Goal: Information Seeking & Learning: Learn about a topic

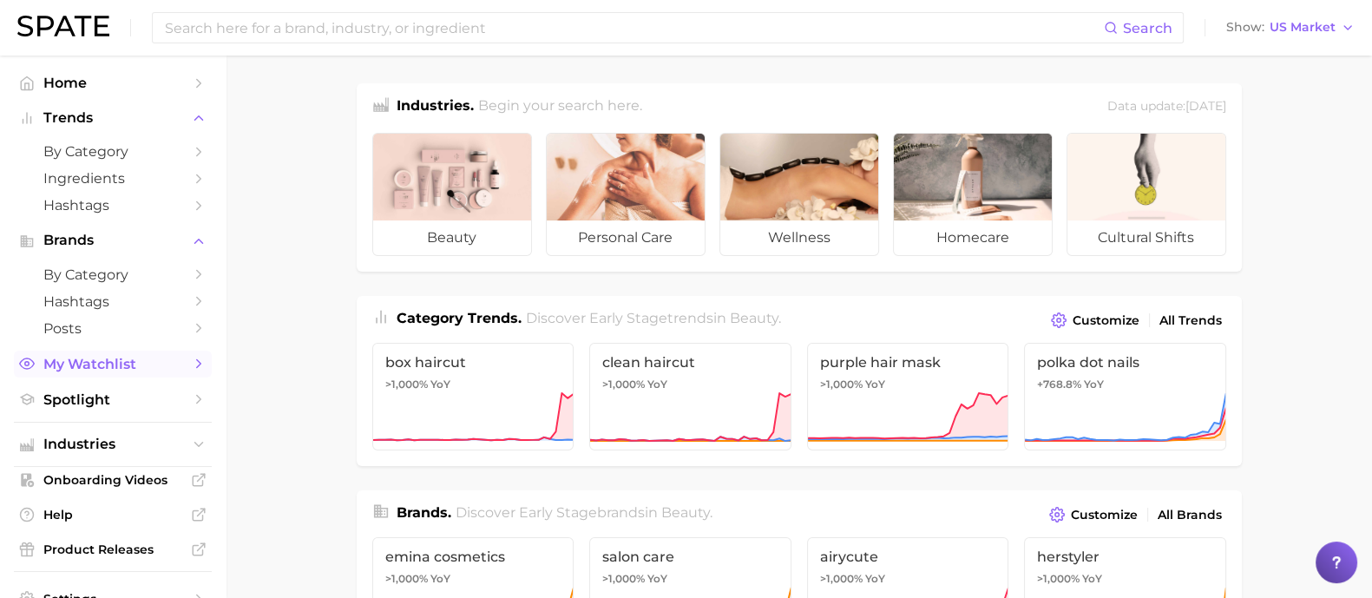
scroll to position [86, 0]
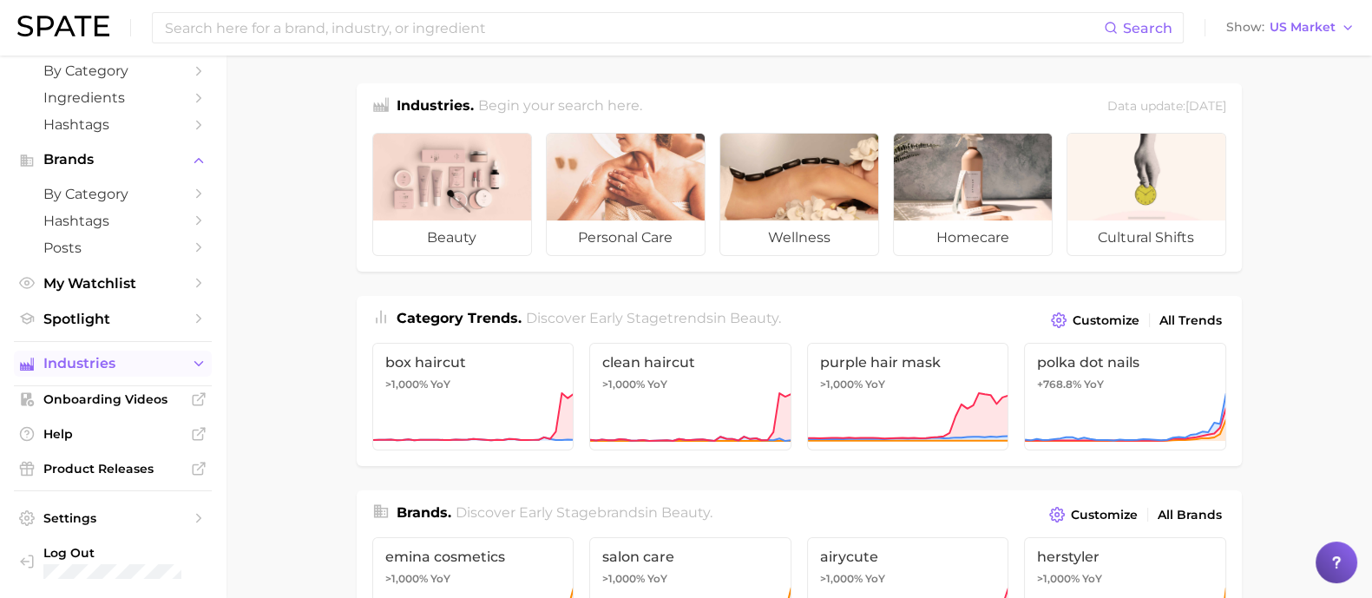
click at [112, 368] on span "Industries" at bounding box center [112, 364] width 139 height 16
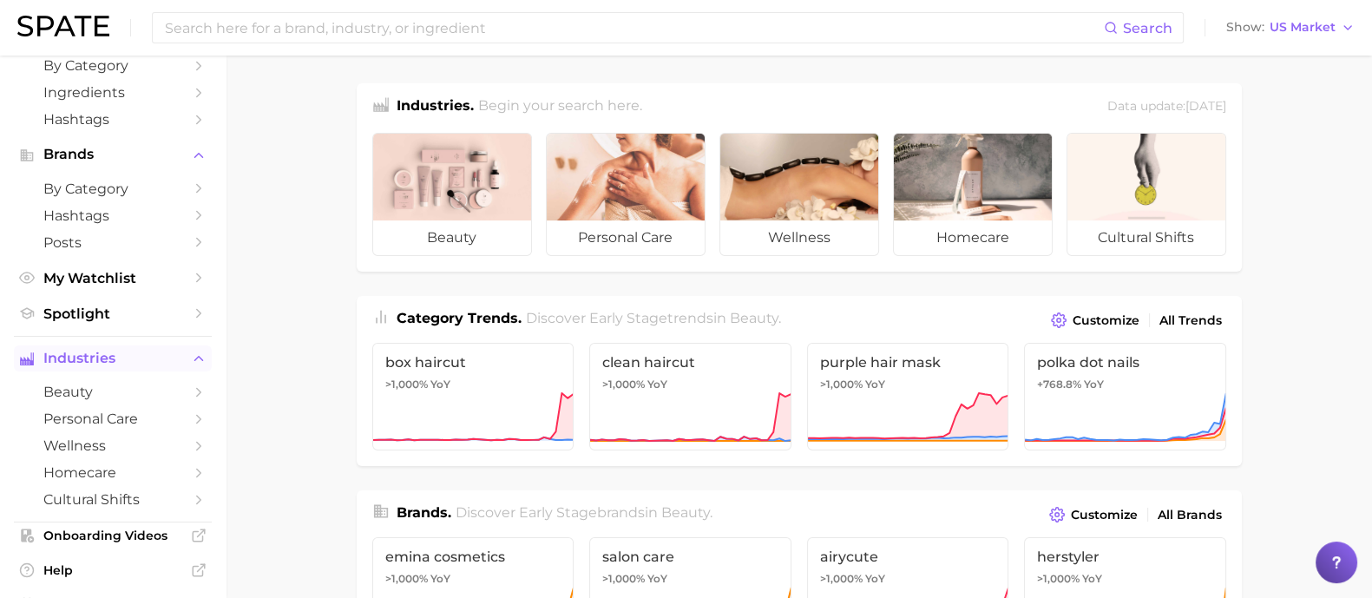
click at [115, 366] on span "Industries" at bounding box center [112, 359] width 139 height 16
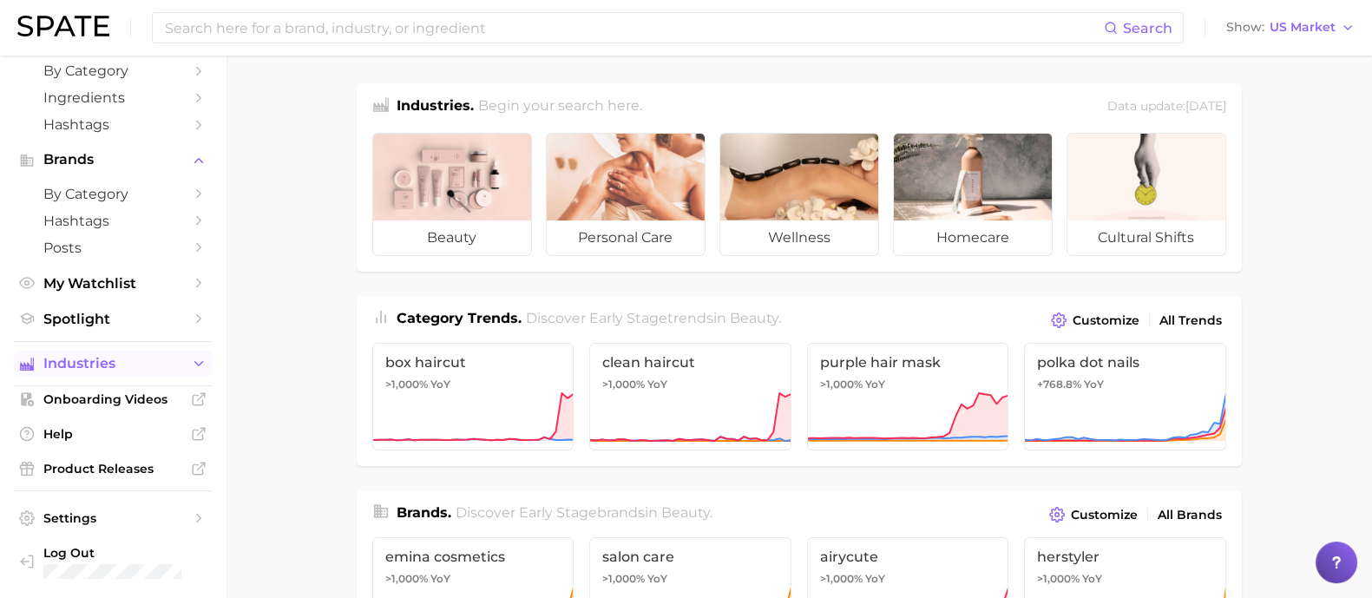
click at [141, 362] on span "Industries" at bounding box center [112, 364] width 139 height 16
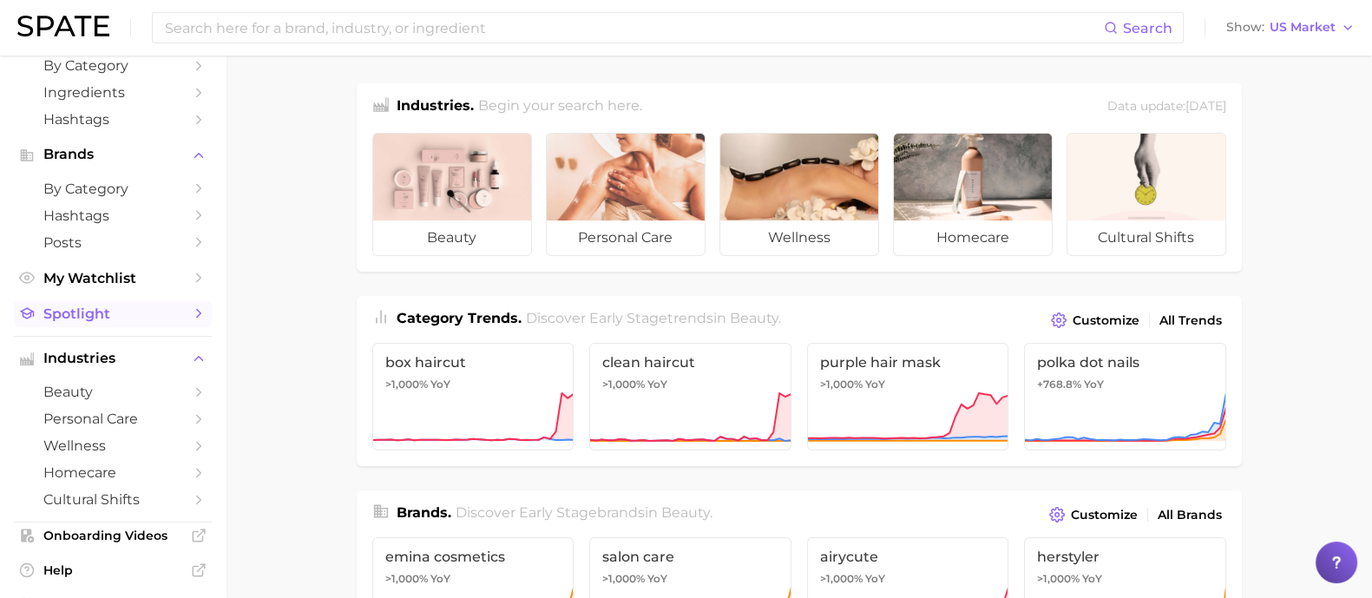
click at [117, 317] on span "Spotlight" at bounding box center [112, 313] width 139 height 16
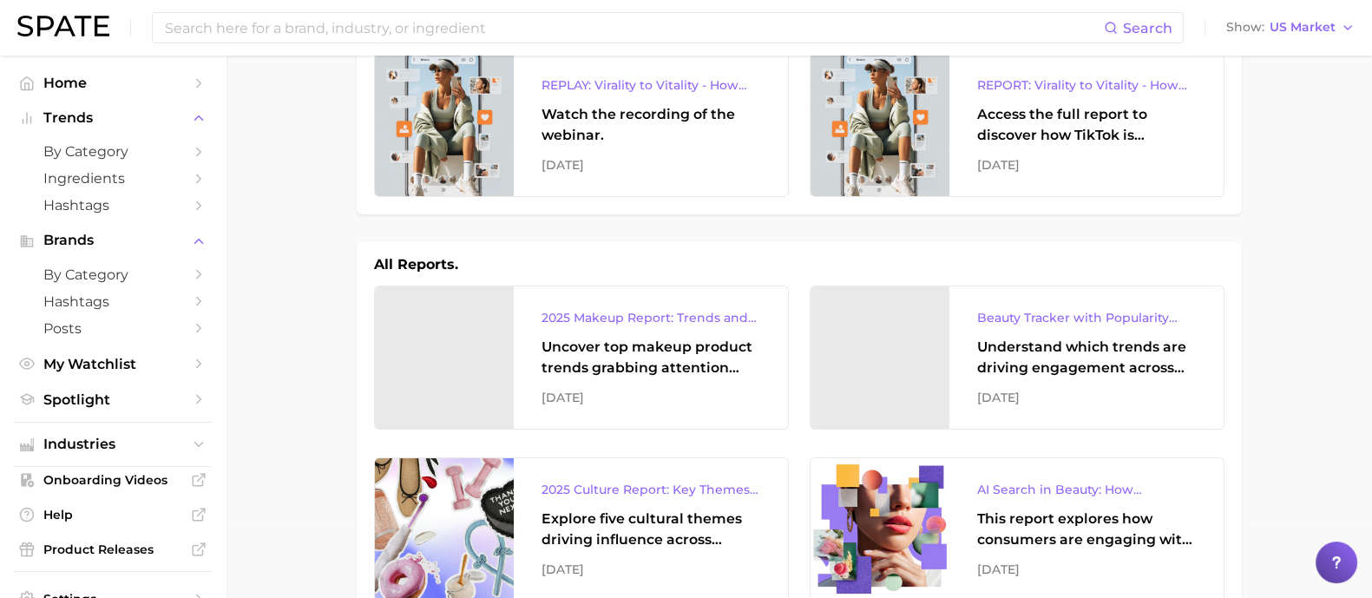
scroll to position [108, 0]
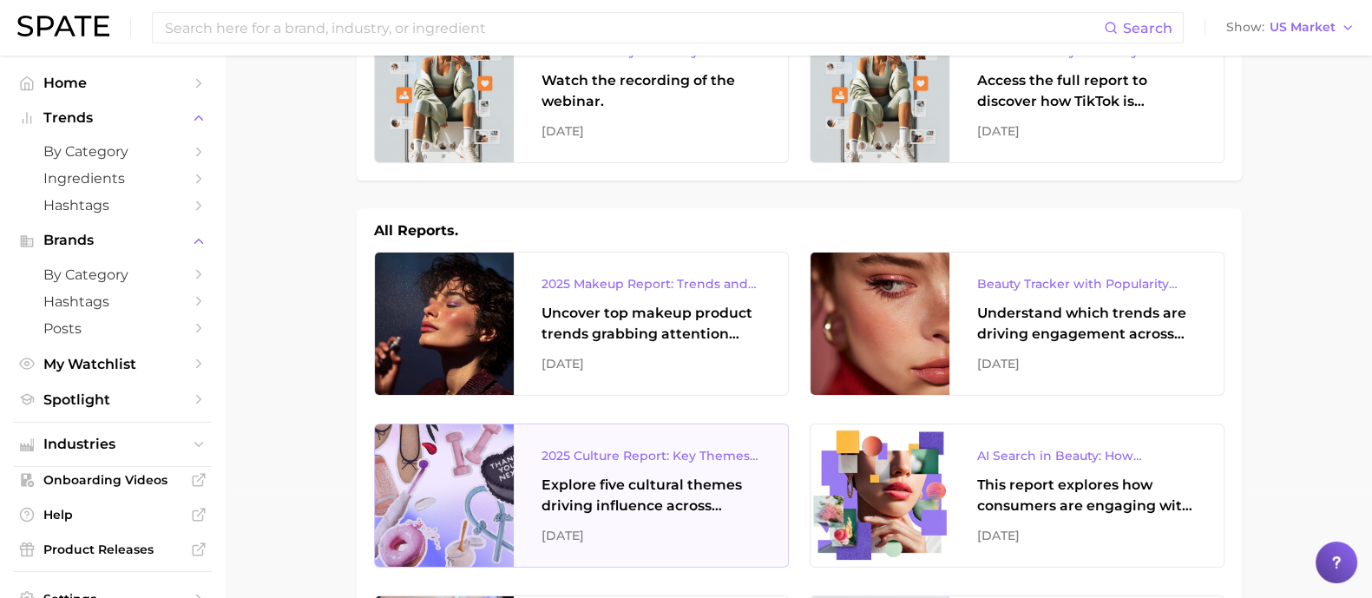
click at [630, 464] on div "2025 Culture Report: Key Themes That Are Shaping Consumer Demand Explore five c…" at bounding box center [651, 495] width 274 height 142
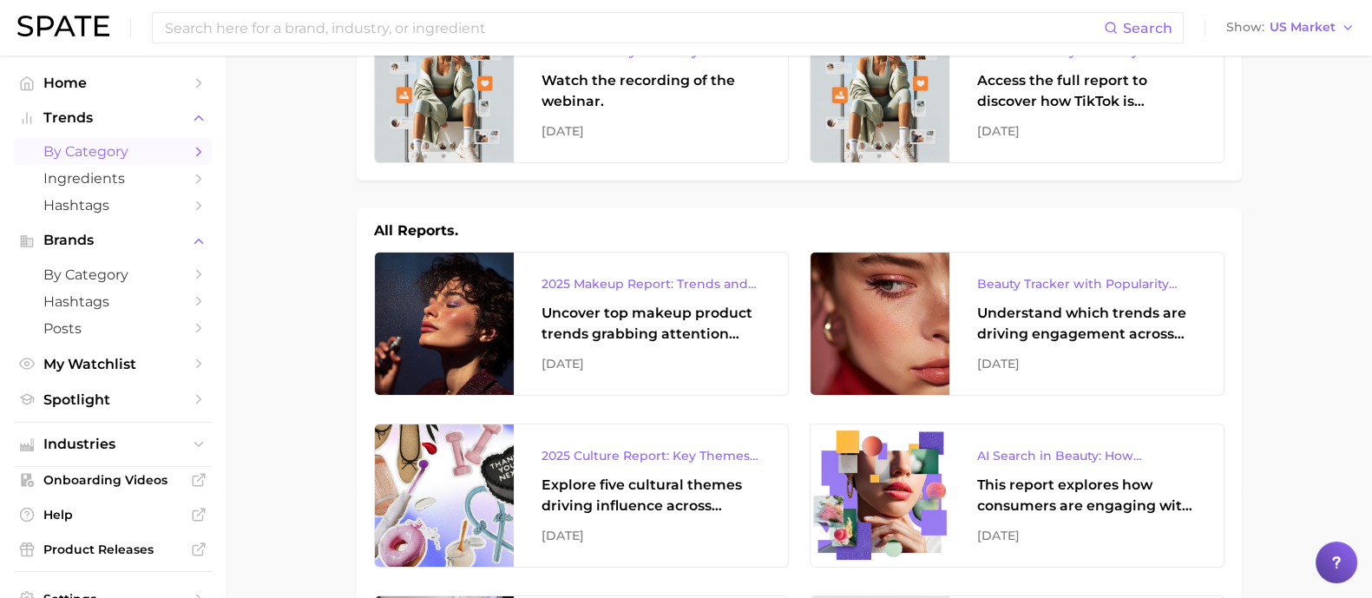
click at [115, 146] on span "by Category" at bounding box center [112, 151] width 139 height 16
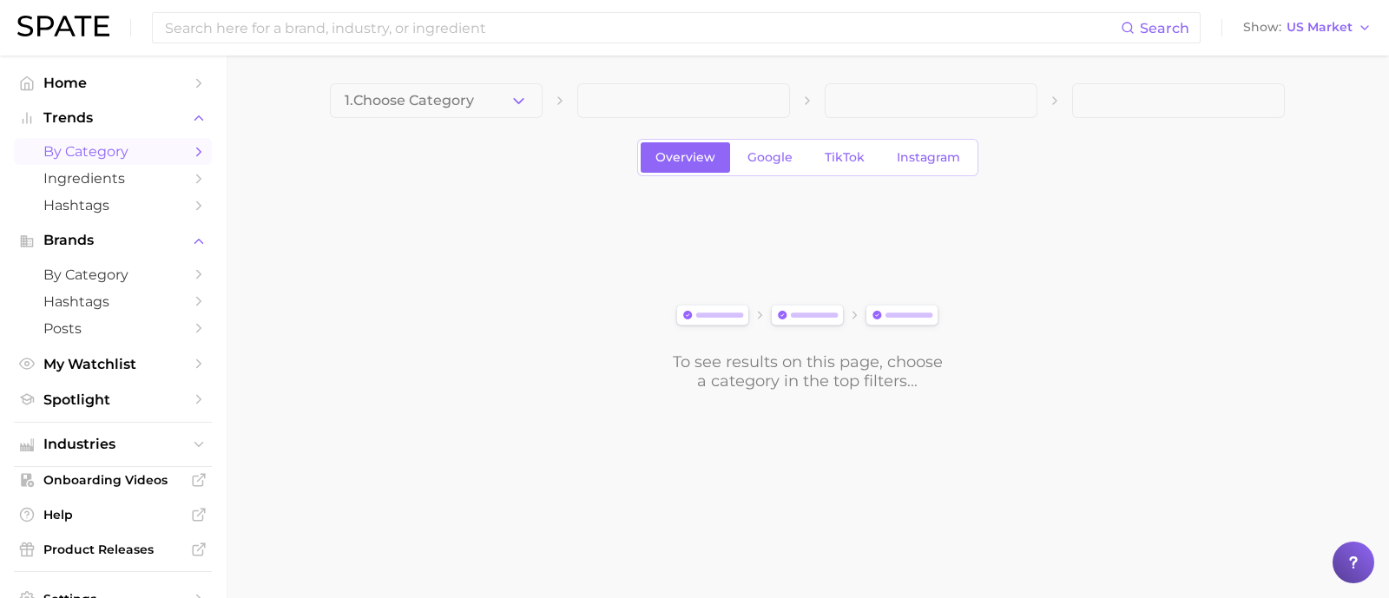
click at [765, 141] on div "Overview Google TikTok Instagram" at bounding box center [807, 157] width 341 height 37
click at [770, 151] on span "Google" at bounding box center [769, 157] width 45 height 15
click at [437, 120] on div "1. Choose Category Overview Google TikTok Instagram To see results on this page…" at bounding box center [807, 236] width 955 height 307
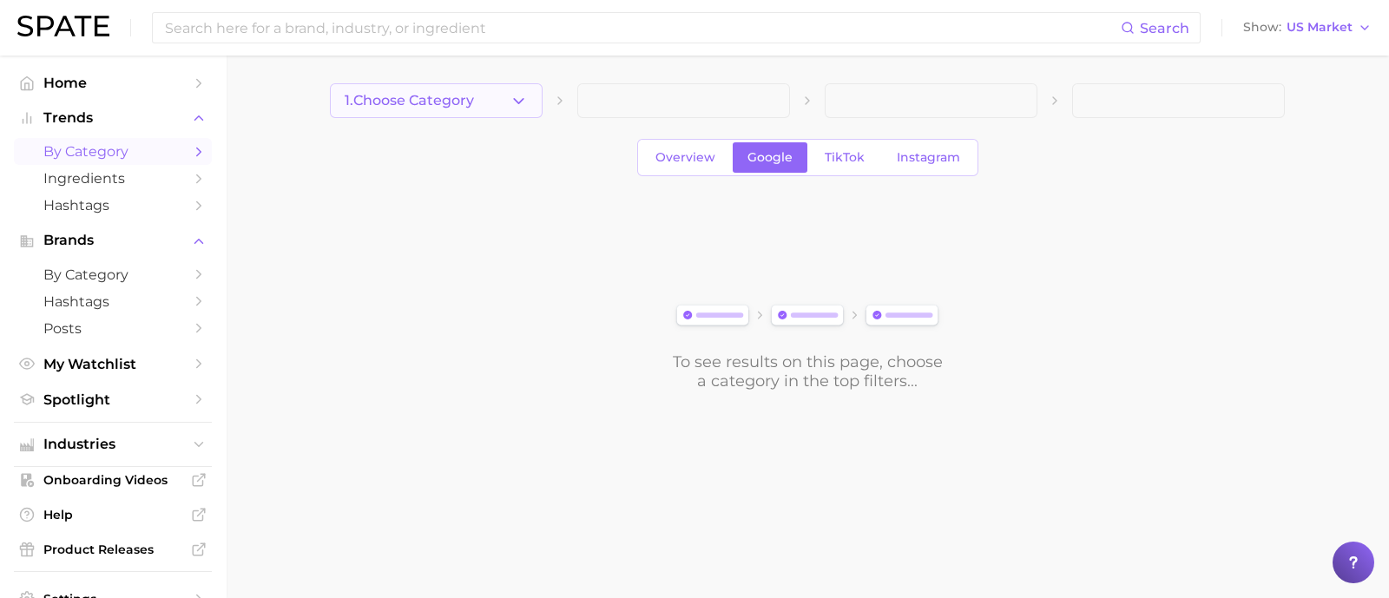
click at [441, 108] on button "1. Choose Category" at bounding box center [436, 100] width 213 height 35
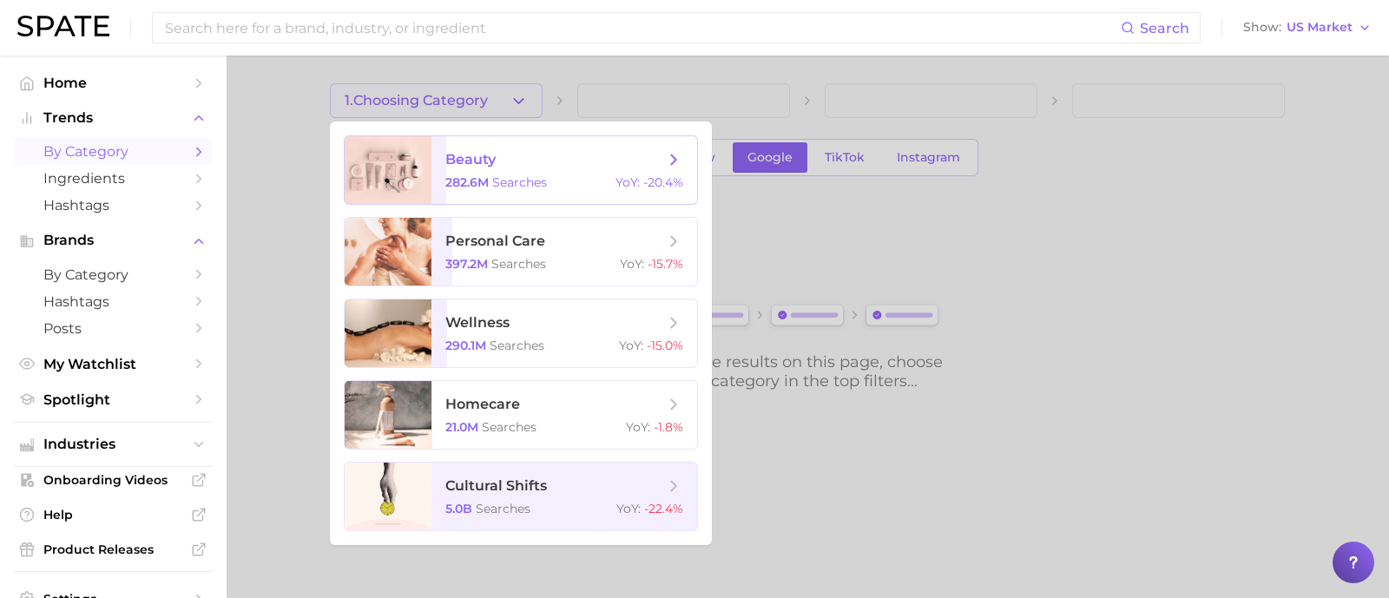
click at [563, 177] on div "282.6m searches YoY : -20.4%" at bounding box center [564, 182] width 238 height 16
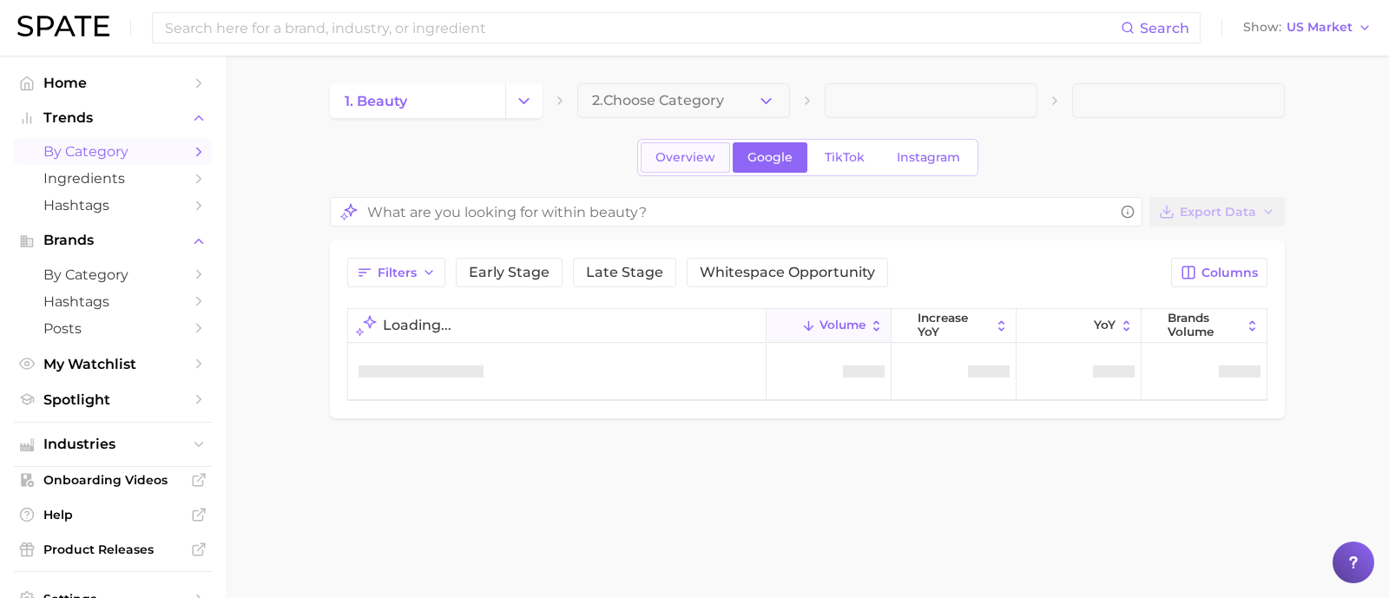
click at [710, 158] on span "Overview" at bounding box center [685, 157] width 60 height 15
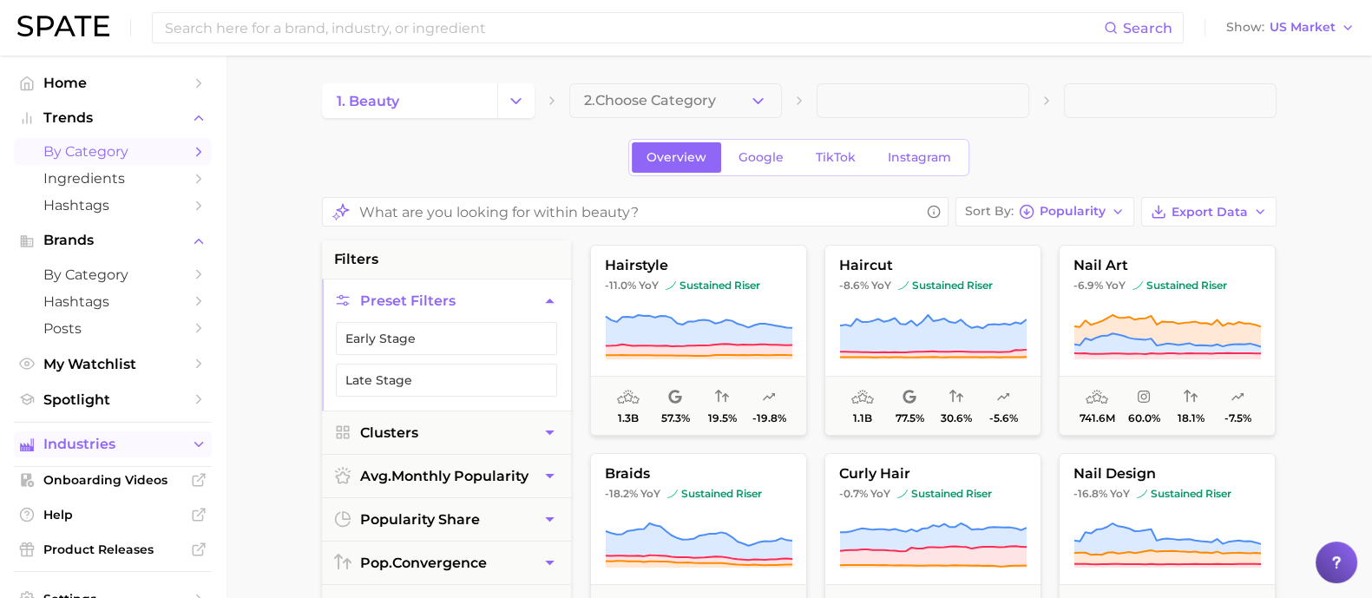
scroll to position [86, 0]
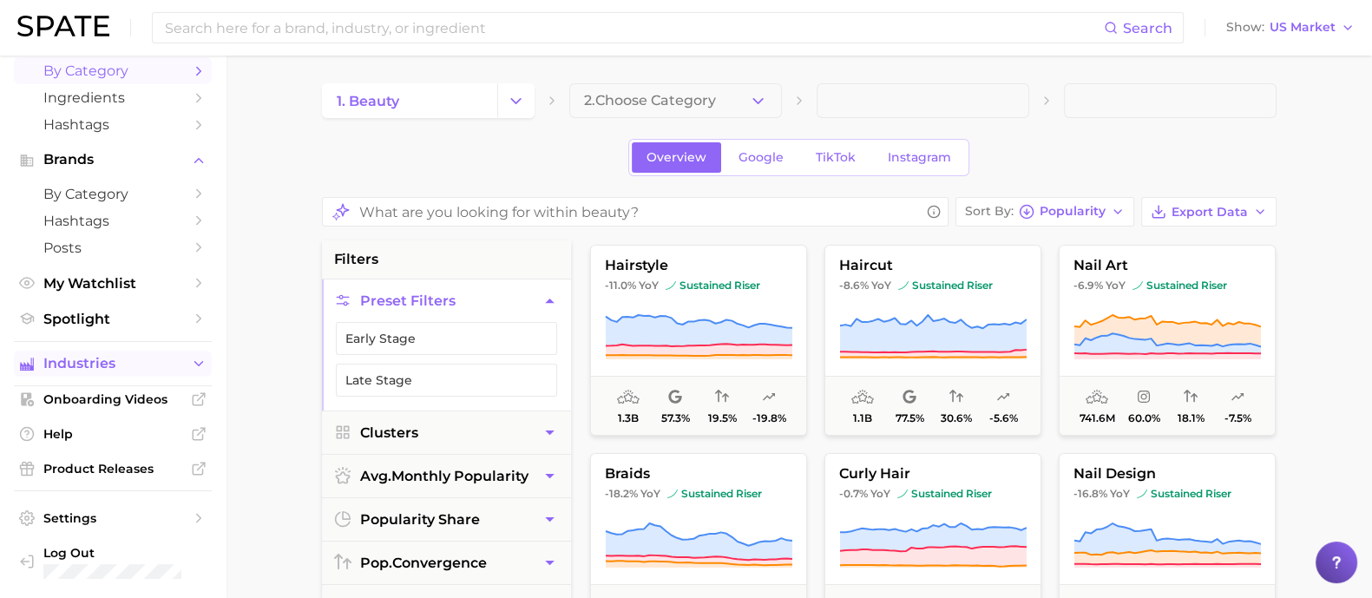
click at [130, 354] on button "Industries" at bounding box center [113, 364] width 198 height 26
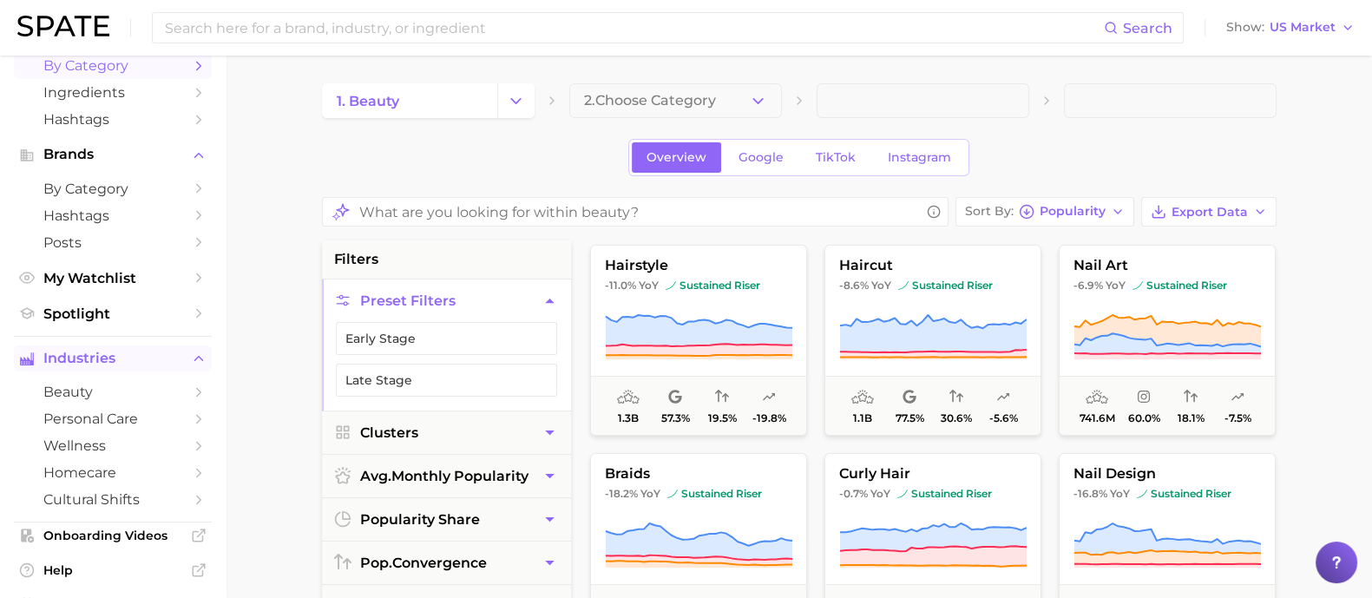
click at [115, 400] on span "beauty" at bounding box center [112, 392] width 139 height 16
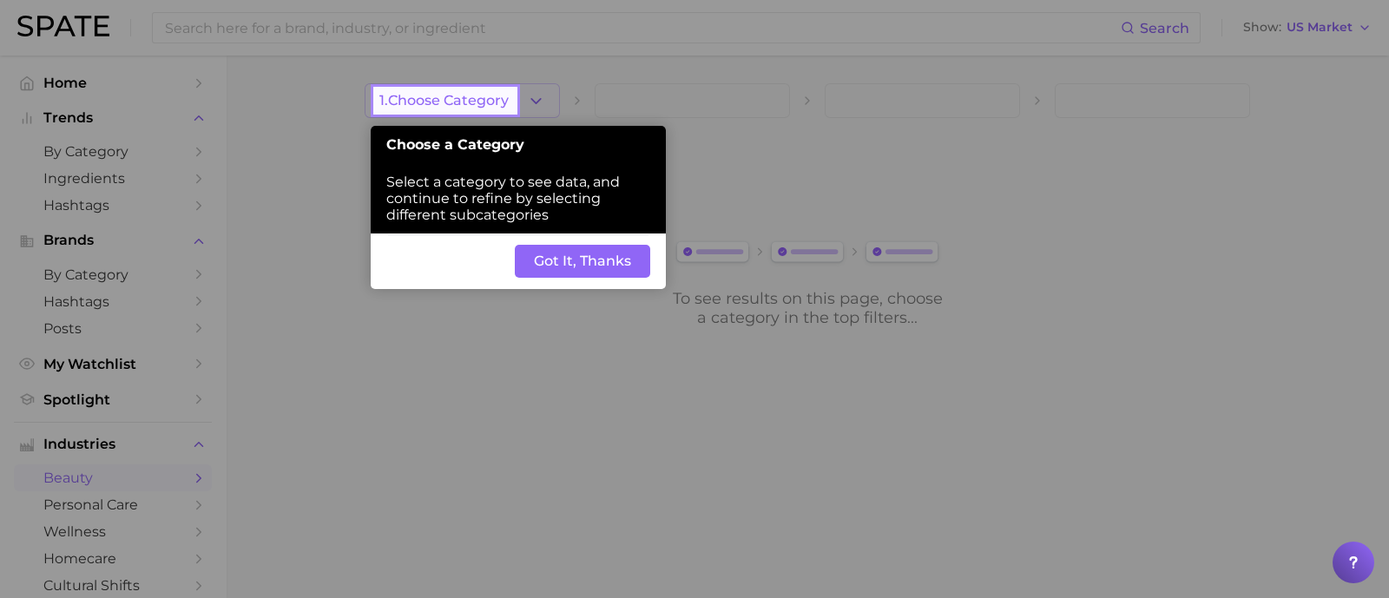
click at [493, 97] on span "1. Choose Category" at bounding box center [443, 101] width 129 height 16
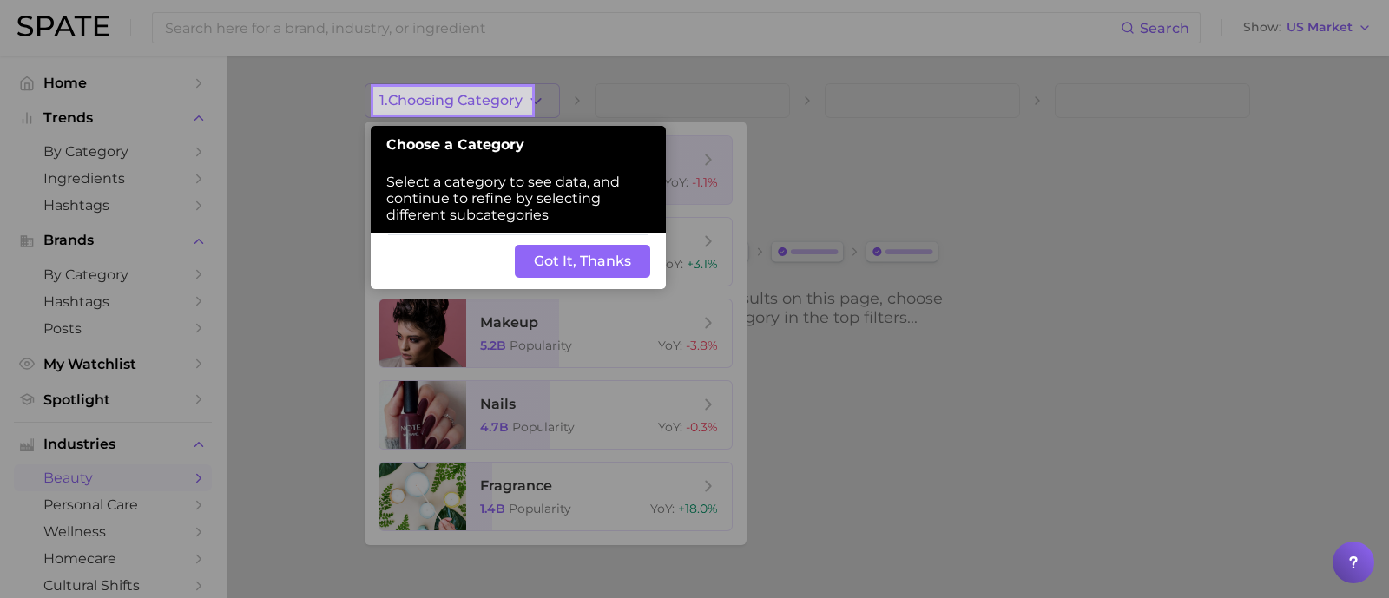
click at [565, 272] on button "Got It, Thanks" at bounding box center [582, 261] width 135 height 33
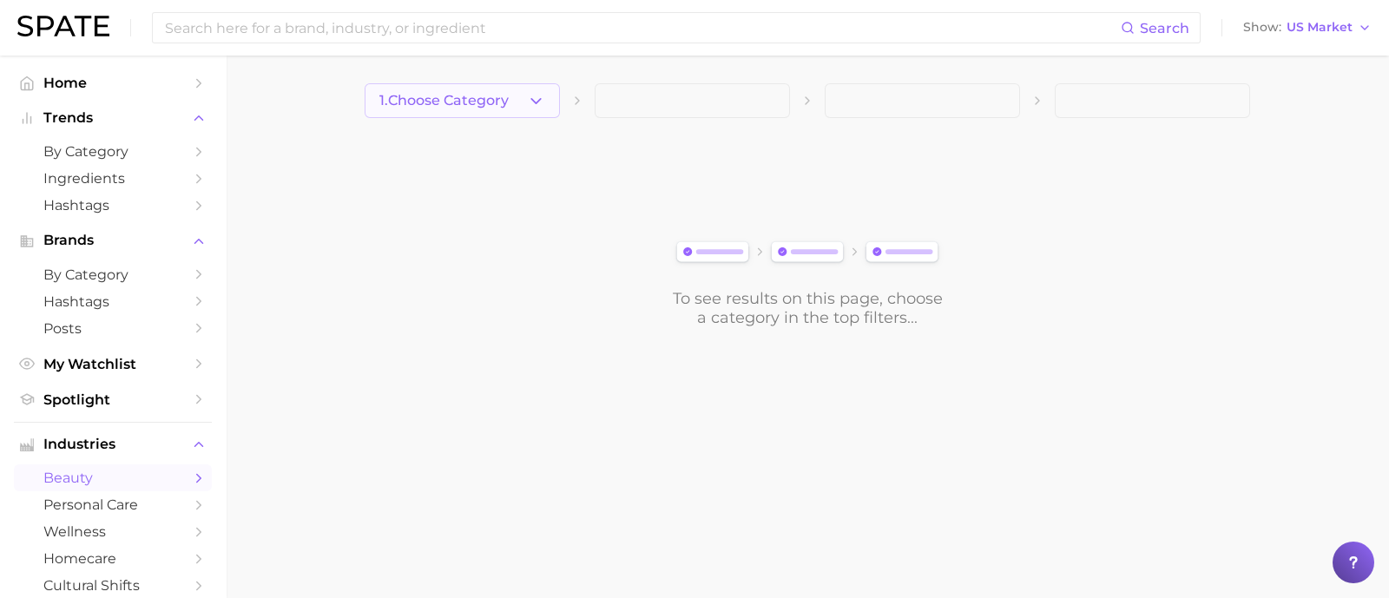
click at [497, 108] on span "1. Choose Category" at bounding box center [443, 101] width 129 height 16
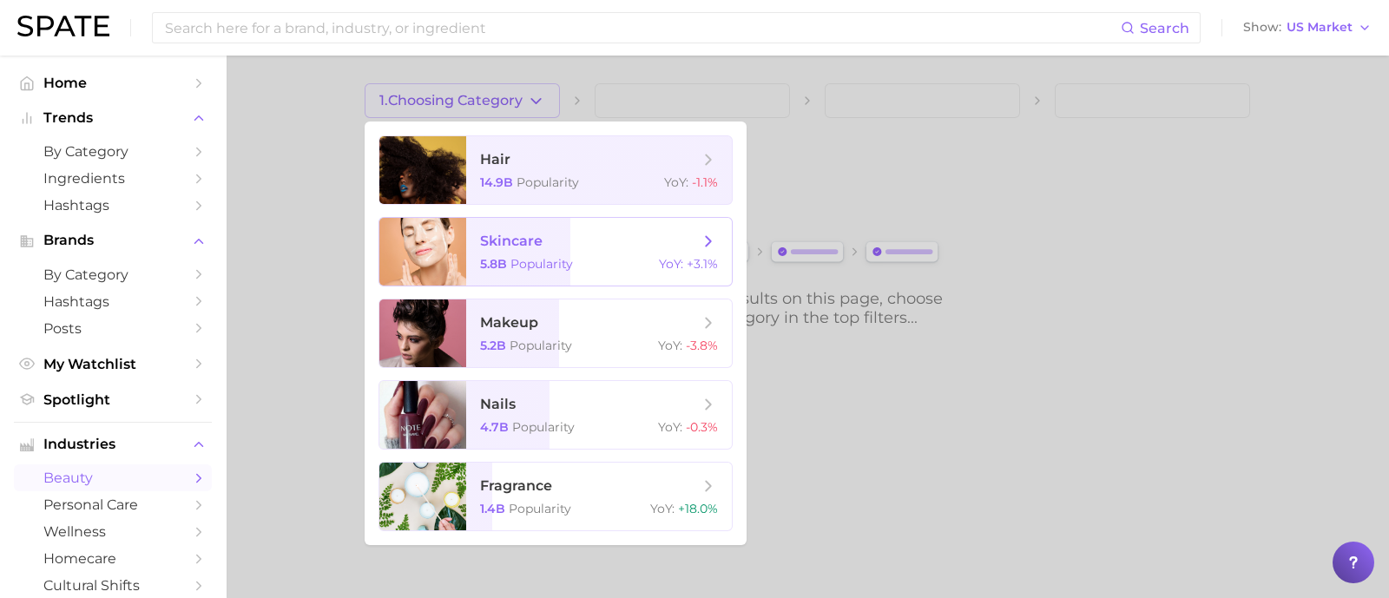
click at [592, 257] on div "5.8b Popularity YoY : +3.1%" at bounding box center [599, 264] width 238 height 16
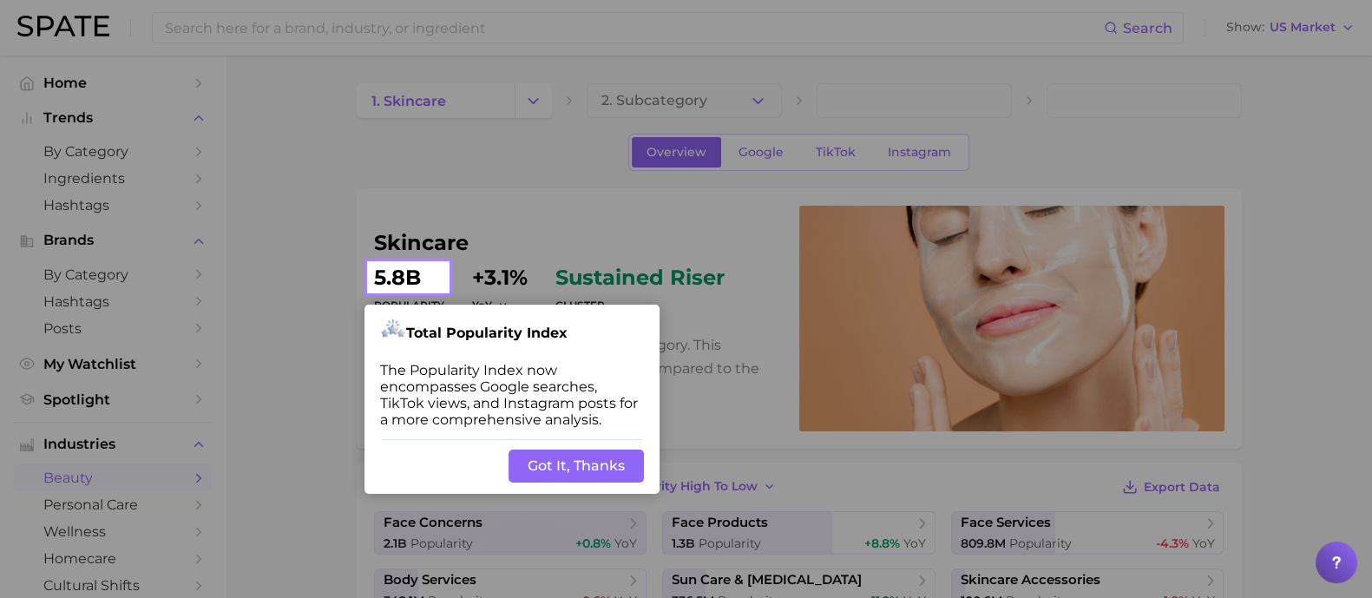
click at [530, 446] on div "Back Got It, Thanks" at bounding box center [512, 466] width 295 height 56
click at [543, 466] on button "Got It, Thanks" at bounding box center [576, 466] width 135 height 33
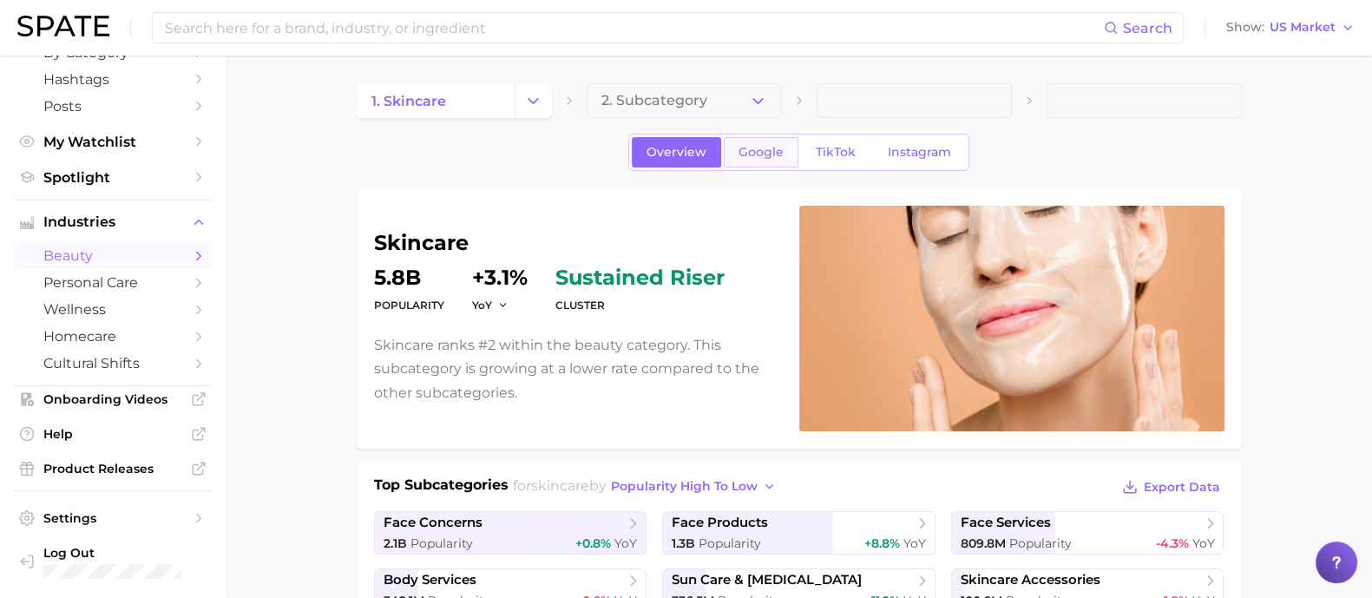
click at [781, 160] on link "Google" at bounding box center [761, 152] width 75 height 30
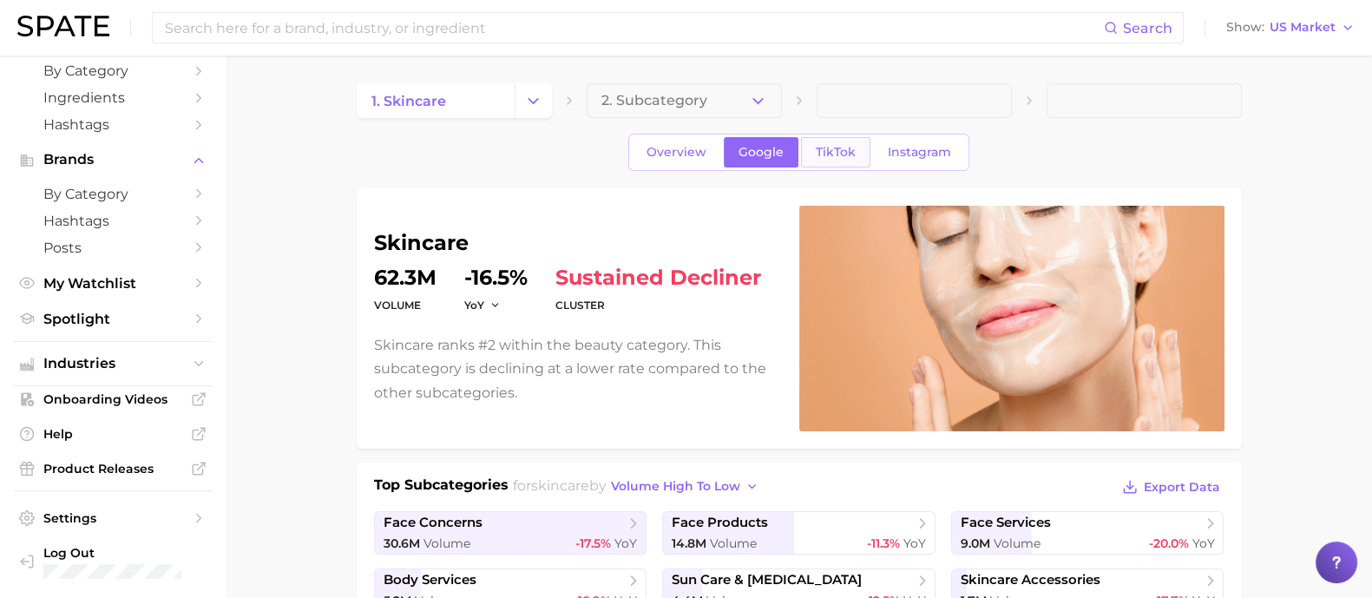
click at [863, 157] on link "TikTok" at bounding box center [835, 152] width 69 height 30
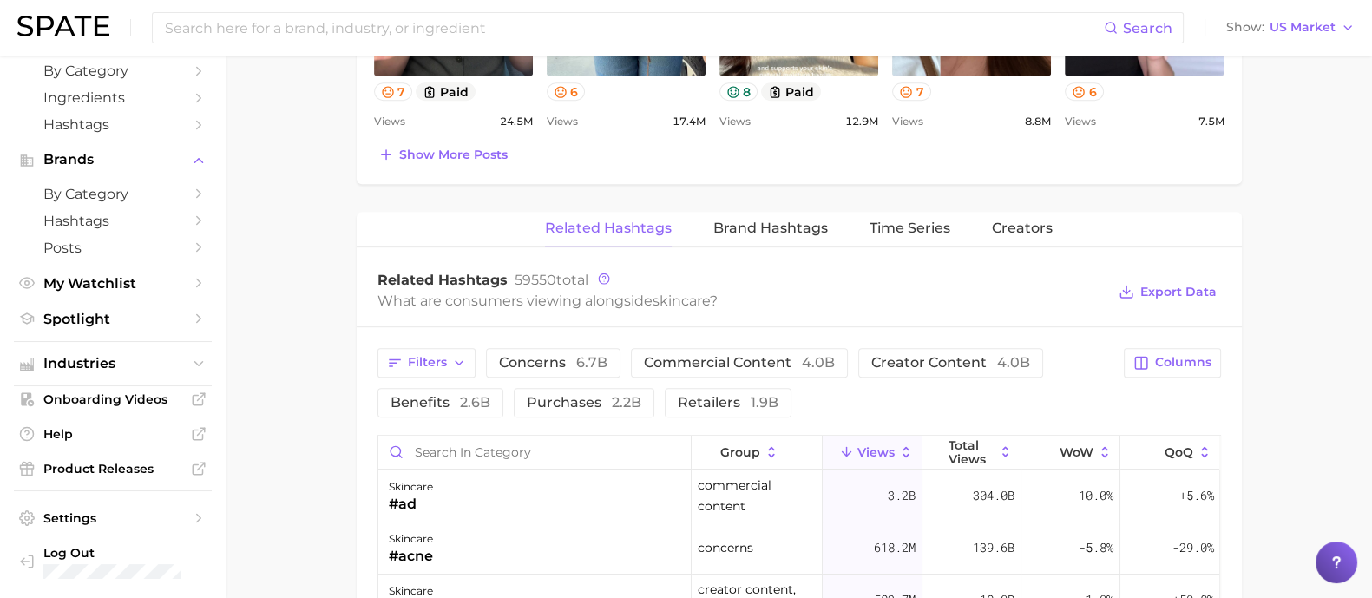
scroll to position [1138, 0]
